Goal: Task Accomplishment & Management: Use online tool/utility

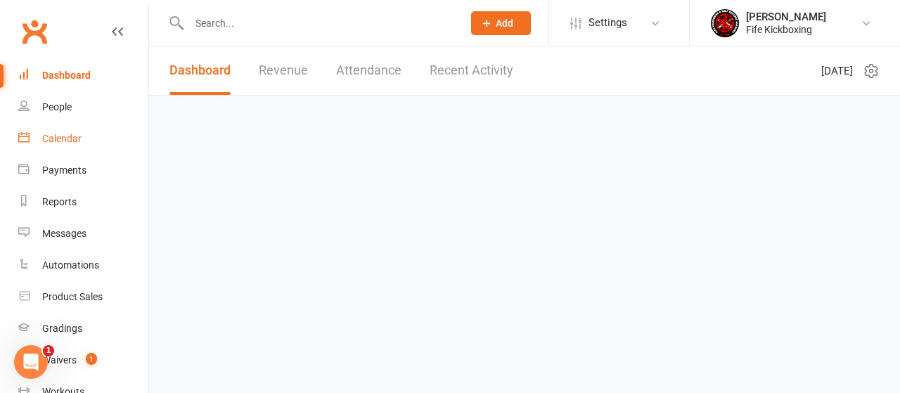
click at [65, 144] on div "Calendar" at bounding box center [61, 138] width 39 height 11
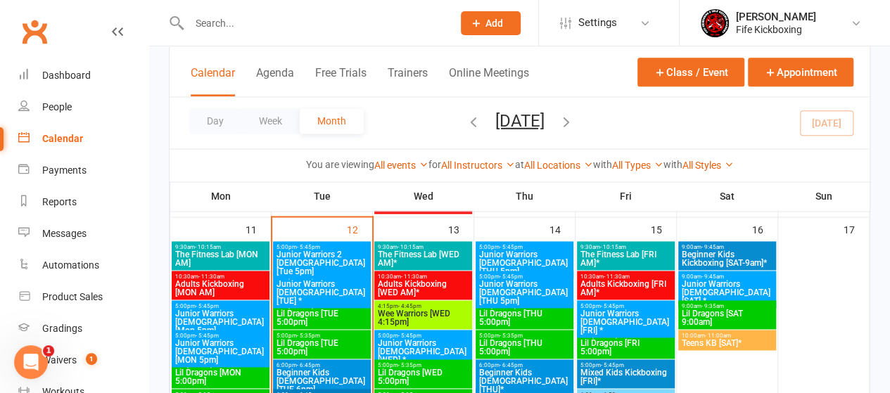
scroll to position [914, 0]
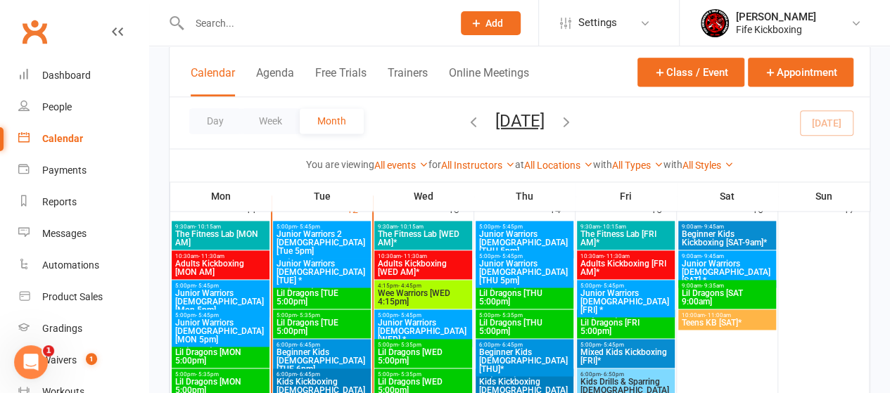
click at [338, 266] on span "Junior Warriors [DEMOGRAPHIC_DATA] [TUE] *" at bounding box center [322, 271] width 92 height 25
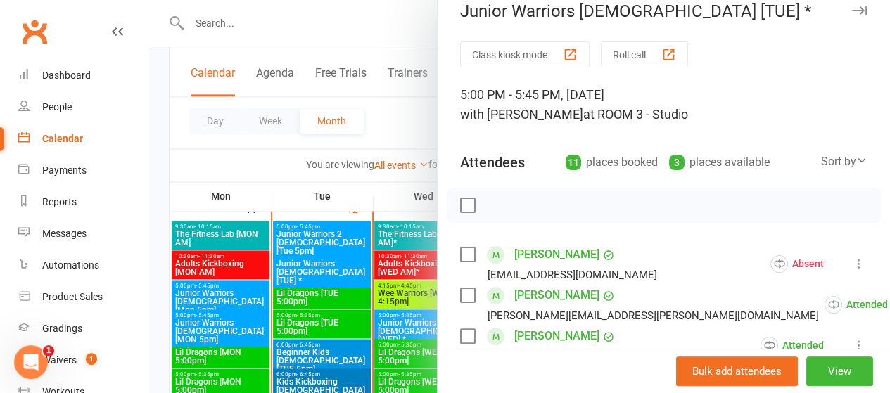
scroll to position [0, 0]
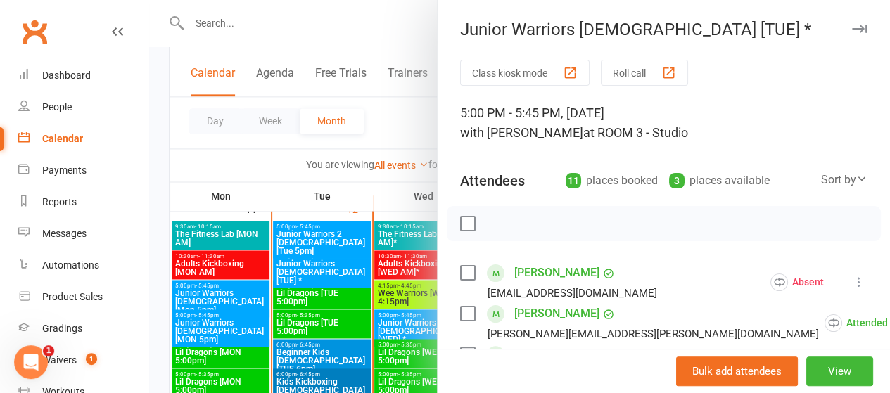
click at [852, 28] on icon "button" at bounding box center [859, 29] width 15 height 8
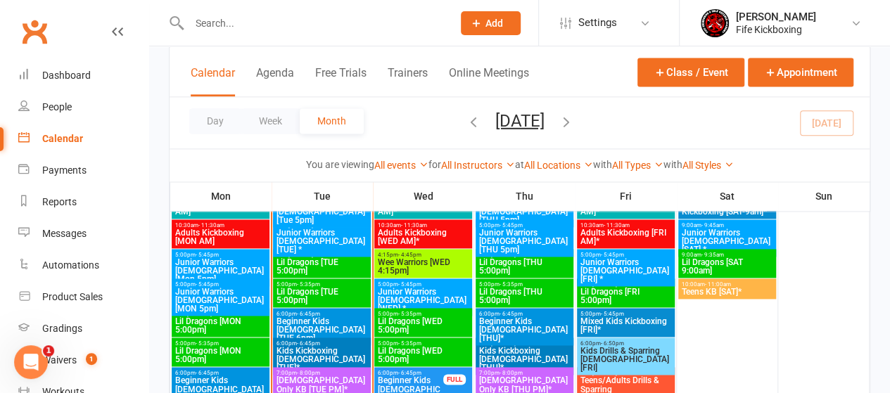
scroll to position [914, 0]
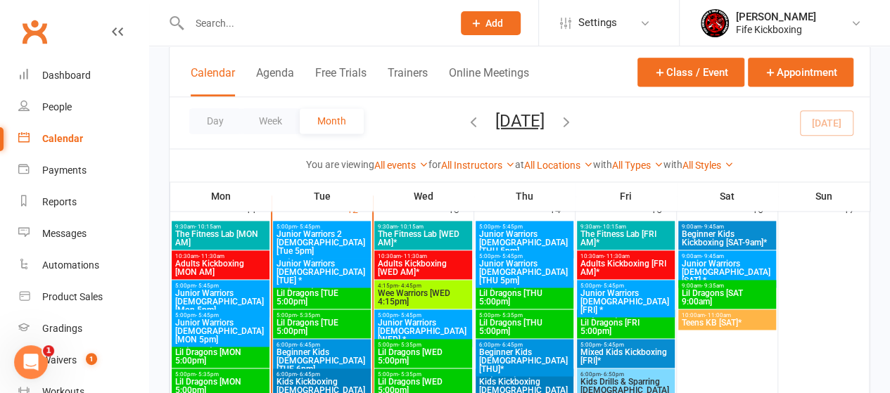
click at [334, 297] on span "Lil Dragons [TUE 5:00pm]" at bounding box center [322, 297] width 92 height 17
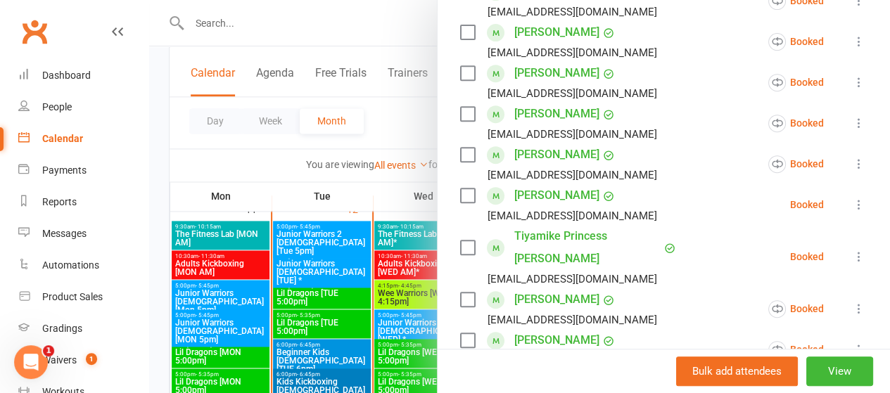
scroll to position [211, 0]
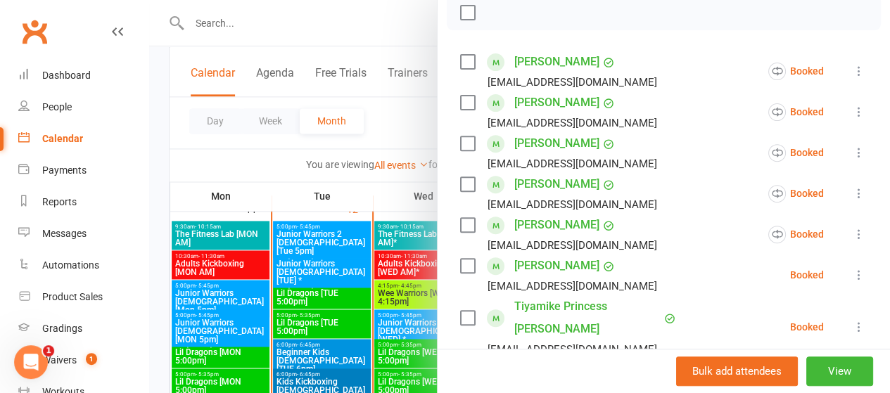
click at [330, 300] on div at bounding box center [519, 196] width 741 height 393
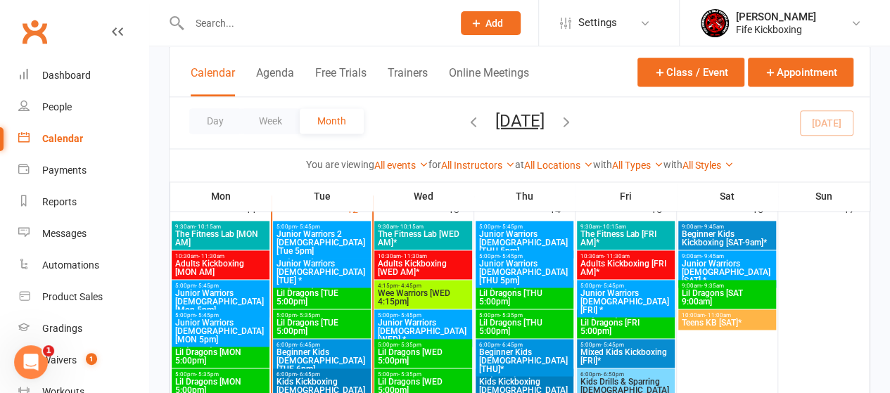
click at [335, 293] on span "Lil Dragons [TUE 5:00pm]" at bounding box center [322, 297] width 92 height 17
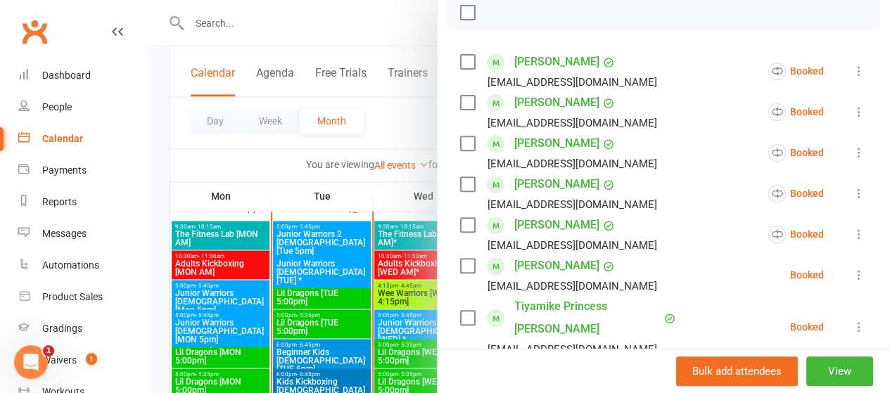
click at [304, 320] on div at bounding box center [519, 196] width 741 height 393
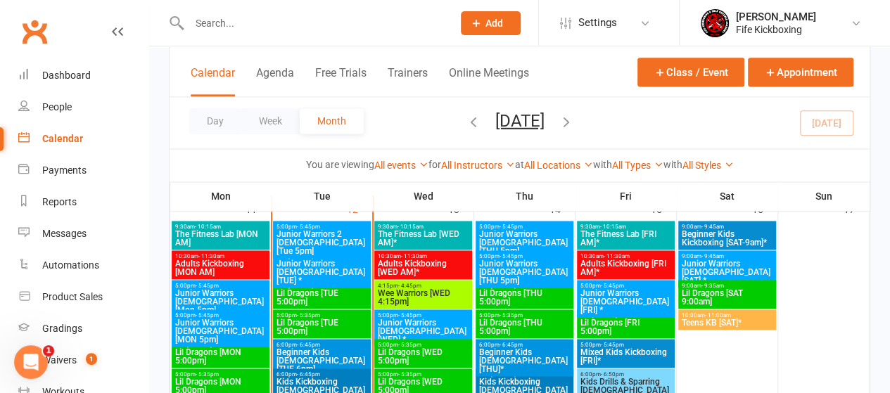
click at [312, 323] on span "Lil Dragons [TUE 5:00pm]" at bounding box center [322, 327] width 92 height 17
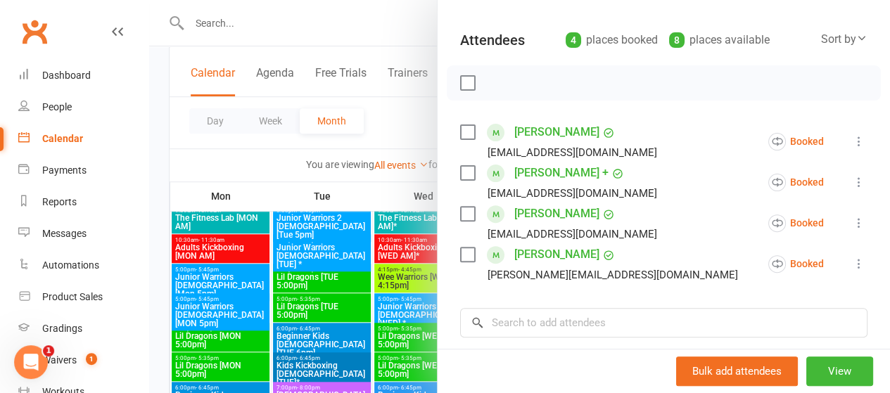
scroll to position [492, 0]
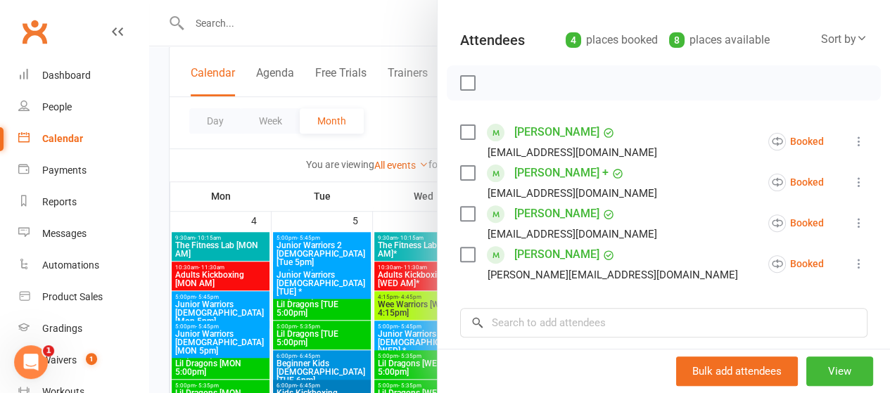
click at [331, 333] on div at bounding box center [519, 196] width 741 height 393
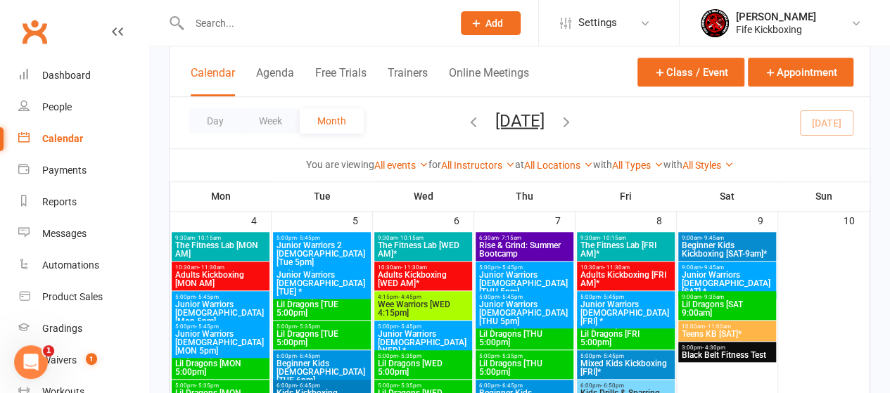
click at [331, 333] on span "Lil Dragons [TUE 5:00pm]" at bounding box center [322, 338] width 92 height 17
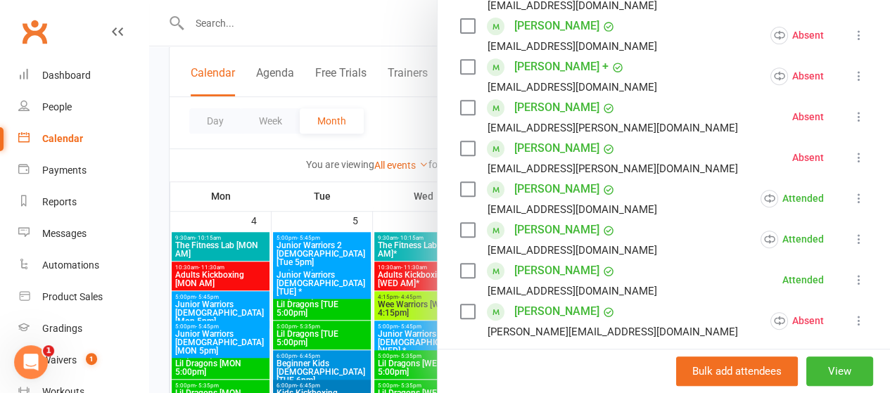
scroll to position [211, 0]
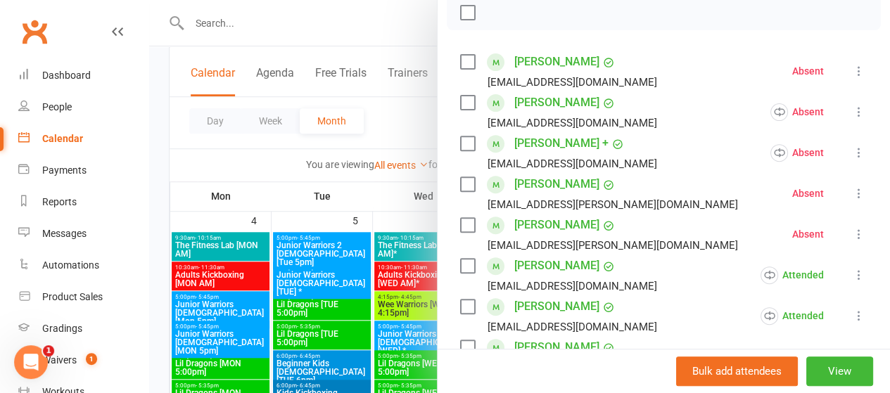
click at [534, 62] on link "Callie Arnold" at bounding box center [556, 62] width 85 height 23
click at [523, 57] on link "Callie Arnold" at bounding box center [556, 62] width 85 height 23
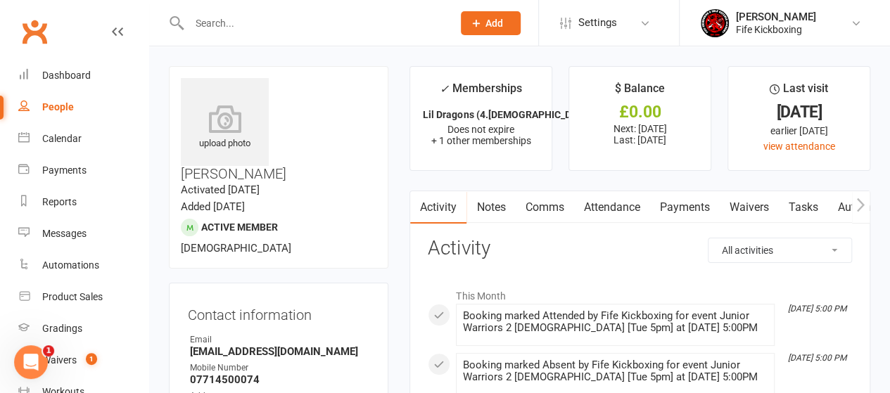
drag, startPoint x: 449, startPoint y: 330, endPoint x: 442, endPoint y: 321, distance: 11.0
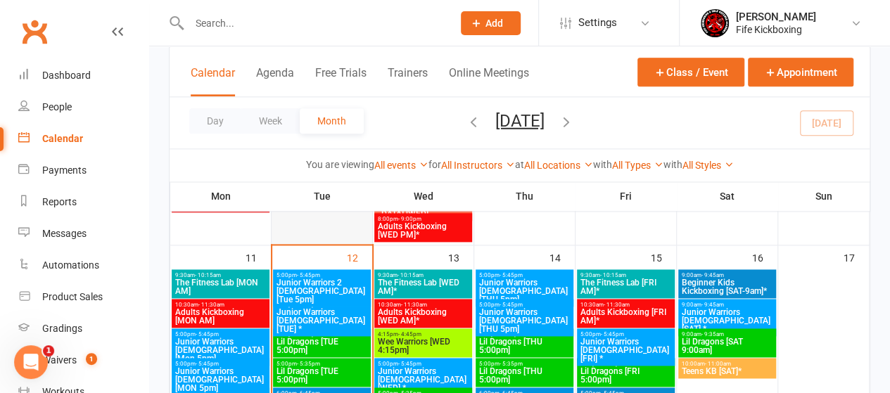
scroll to position [844, 0]
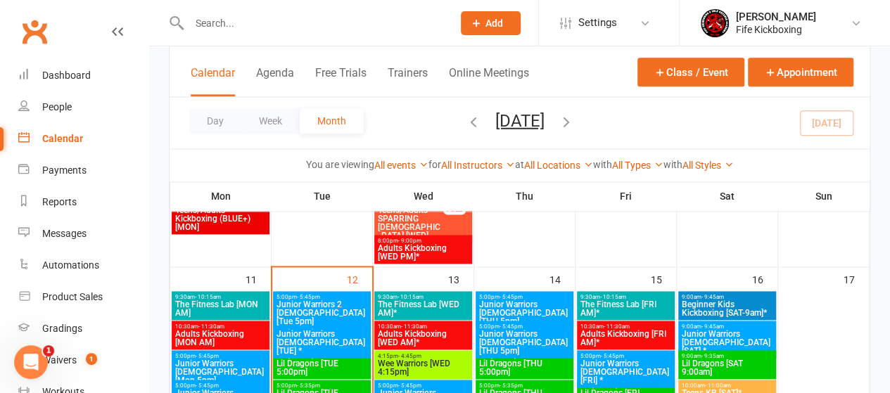
click at [315, 307] on span "Junior Warriors 2 7-8yo [Tue 5pm]" at bounding box center [322, 312] width 92 height 25
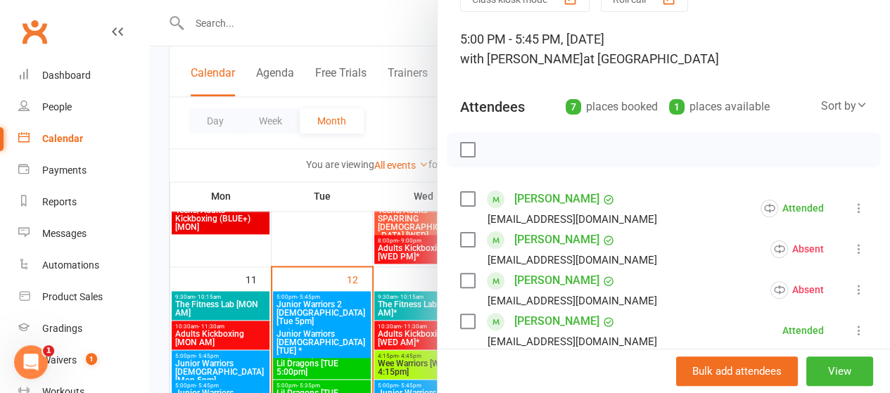
scroll to position [0, 0]
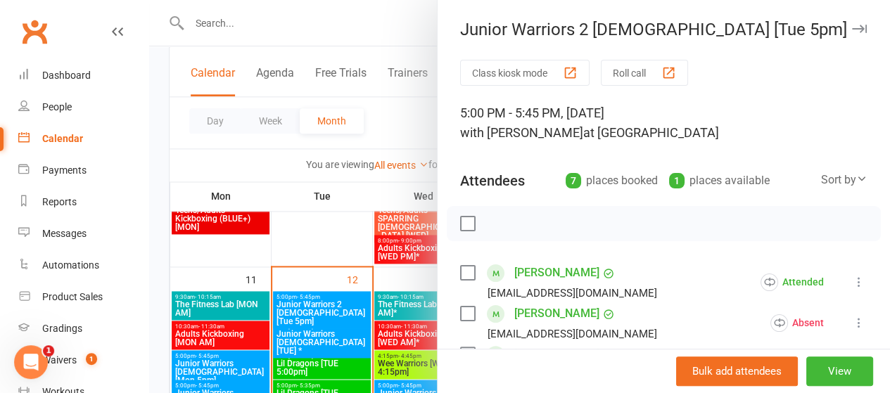
click at [629, 65] on button "Roll call" at bounding box center [644, 73] width 87 height 26
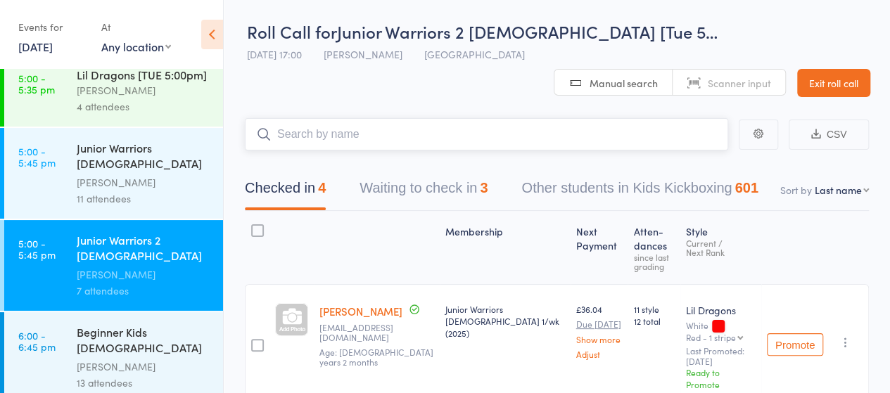
scroll to position [70, 0]
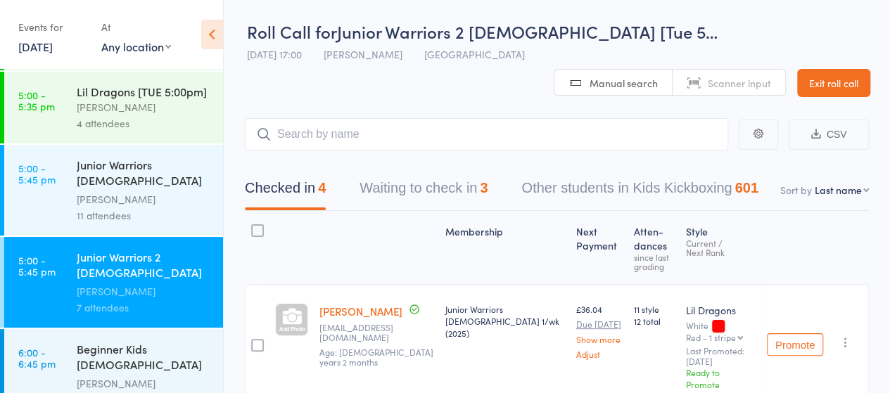
click at [144, 207] on div "Derryn Millington" at bounding box center [144, 199] width 134 height 16
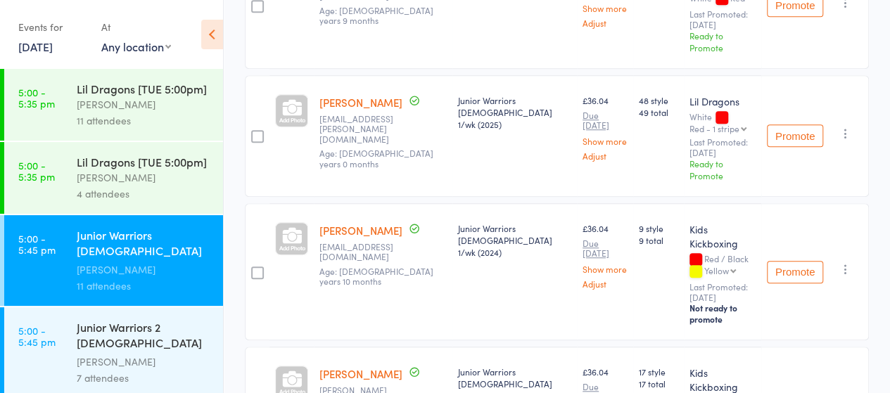
scroll to position [405, 0]
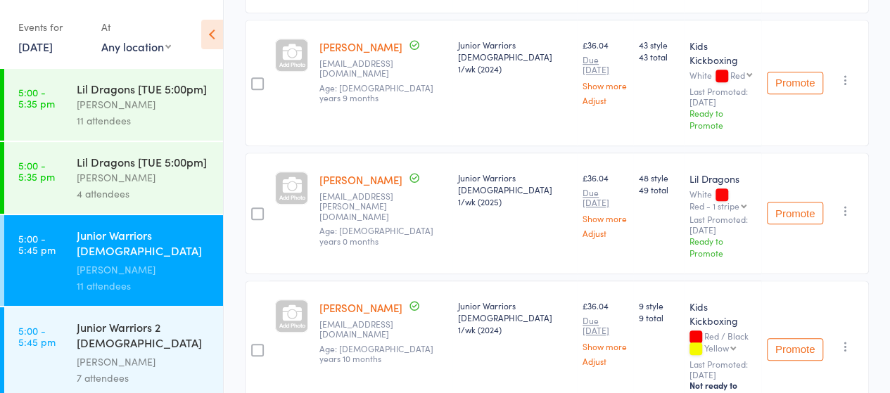
click at [360, 172] on link "[PERSON_NAME]" at bounding box center [360, 179] width 83 height 15
